Goal: Register for event/course

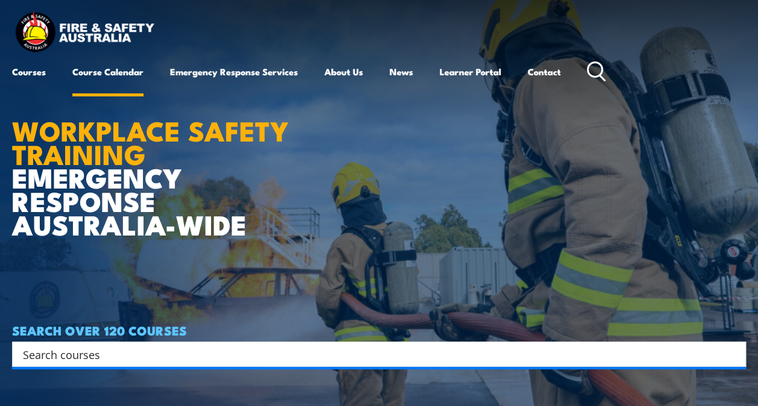
click at [131, 71] on link "Course Calendar" at bounding box center [107, 71] width 71 height 29
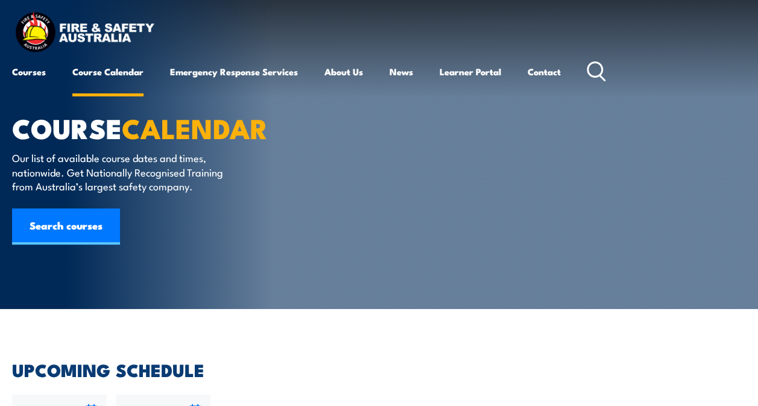
click at [116, 71] on link "Course Calendar" at bounding box center [107, 71] width 71 height 29
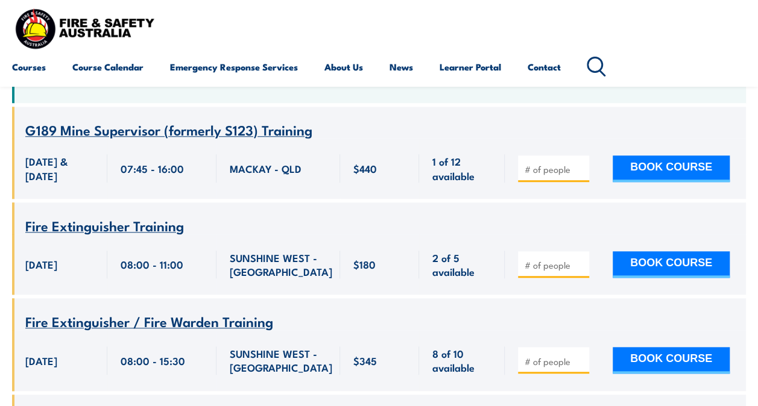
scroll to position [482, 0]
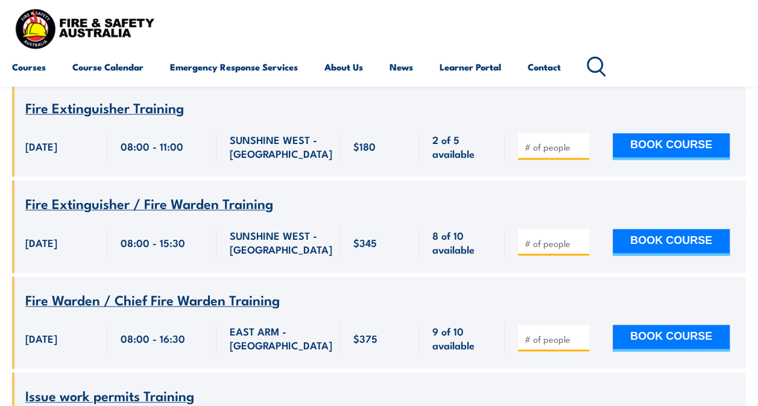
scroll to position [603, 0]
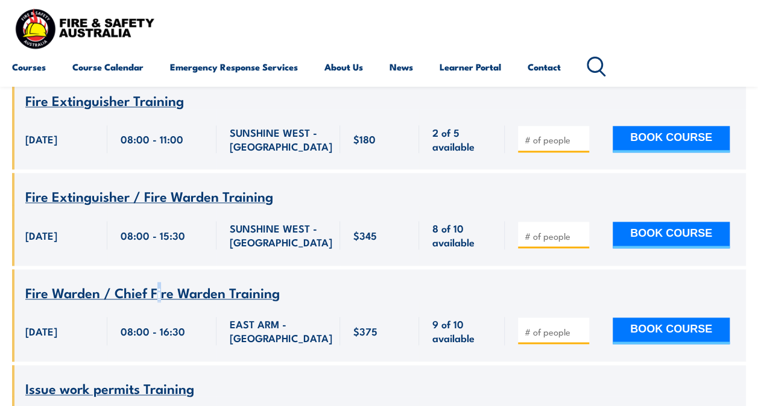
drag, startPoint x: 215, startPoint y: 279, endPoint x: 160, endPoint y: 250, distance: 62.3
click at [160, 270] on div "Course Name Fire Warden / Chief Fire Warden Training" at bounding box center [379, 285] width 734 height 31
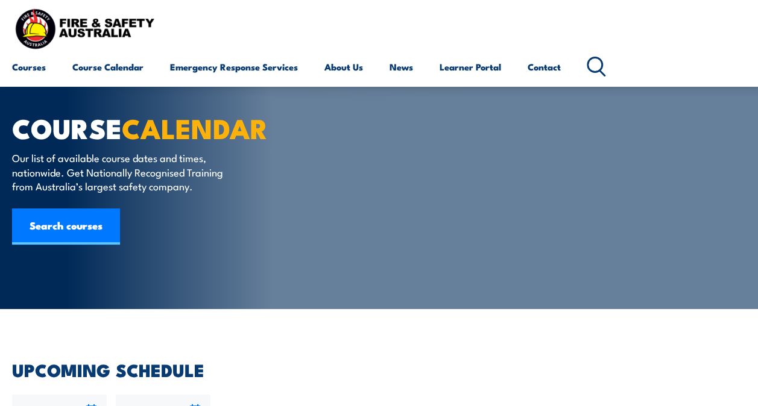
scroll to position [241, 0]
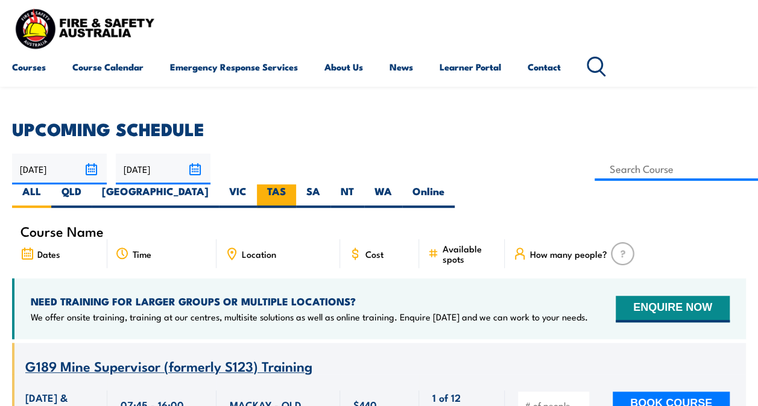
click at [296, 185] on label "TAS" at bounding box center [276, 197] width 39 height 24
click at [294, 185] on input "TAS" at bounding box center [290, 189] width 8 height 8
radio input "true"
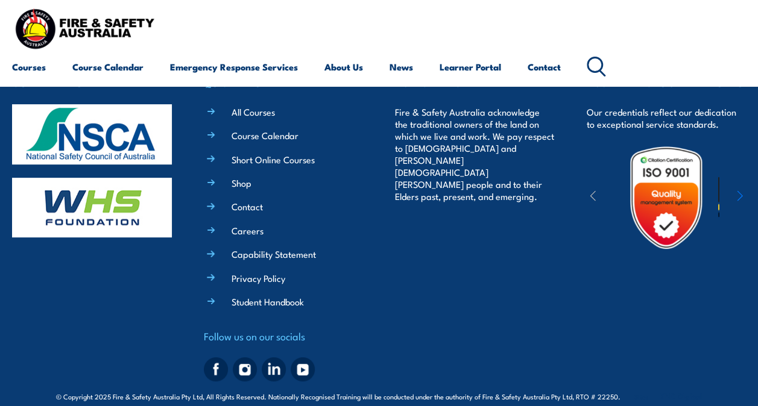
scroll to position [2332, 0]
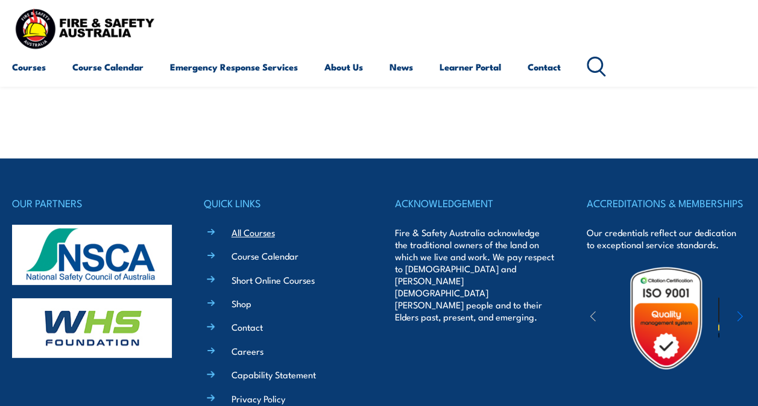
click at [260, 226] on link "All Courses" at bounding box center [253, 232] width 43 height 13
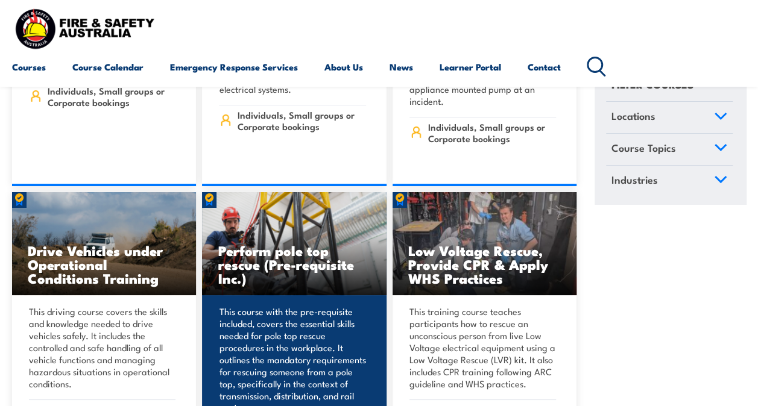
scroll to position [2110, 0]
